Goal: Task Accomplishment & Management: Use online tool/utility

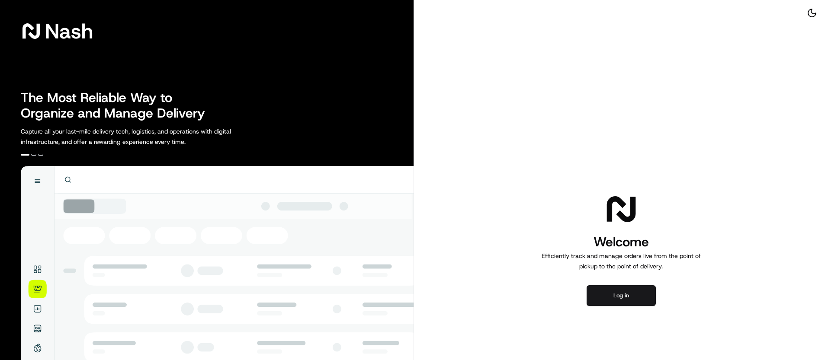
click at [10, 190] on div "[PERSON_NAME] The Most Reliable Way to Organize and Manage Delivery Capture all…" at bounding box center [207, 249] width 414 height 499
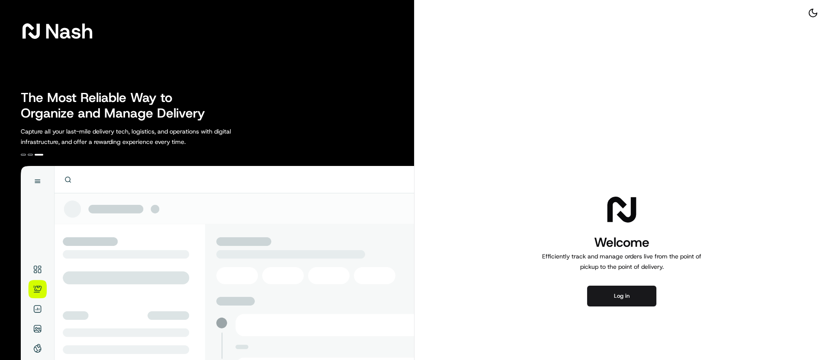
click at [5, 250] on div "[PERSON_NAME] The Most Reliable Way to Organize and Manage Delivery Capture all…" at bounding box center [207, 249] width 415 height 499
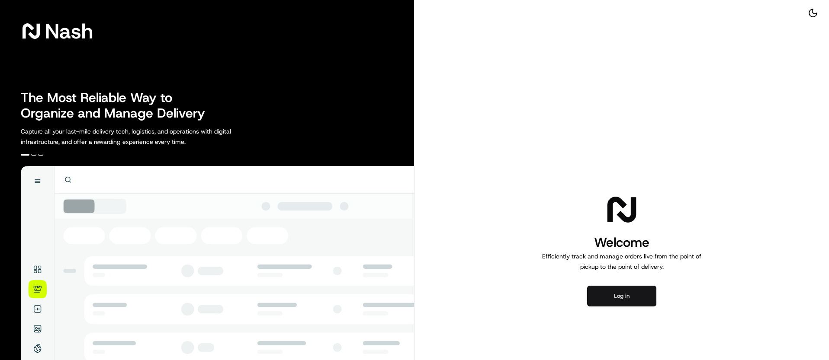
click at [626, 294] on button "Log in" at bounding box center [621, 296] width 69 height 21
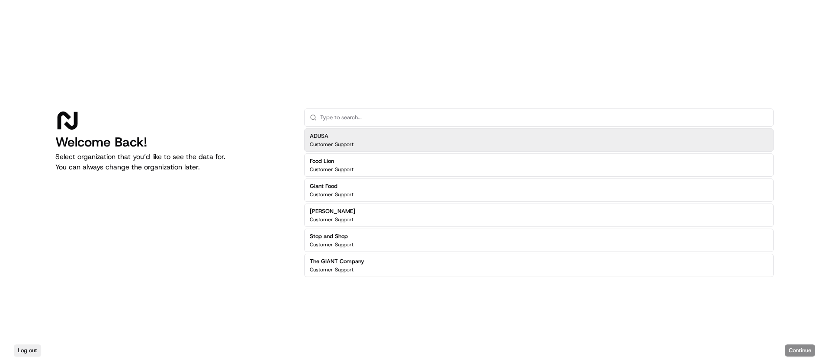
click at [371, 139] on div "ADUSA Customer Support" at bounding box center [539, 140] width 470 height 23
click at [351, 140] on div "ADUSA Customer Support" at bounding box center [332, 140] width 44 height 16
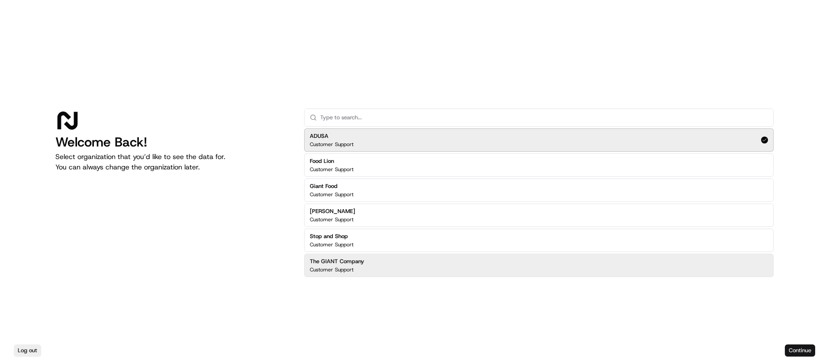
click at [799, 351] on button "Continue" at bounding box center [800, 351] width 30 height 12
